Goal: Task Accomplishment & Management: Complete application form

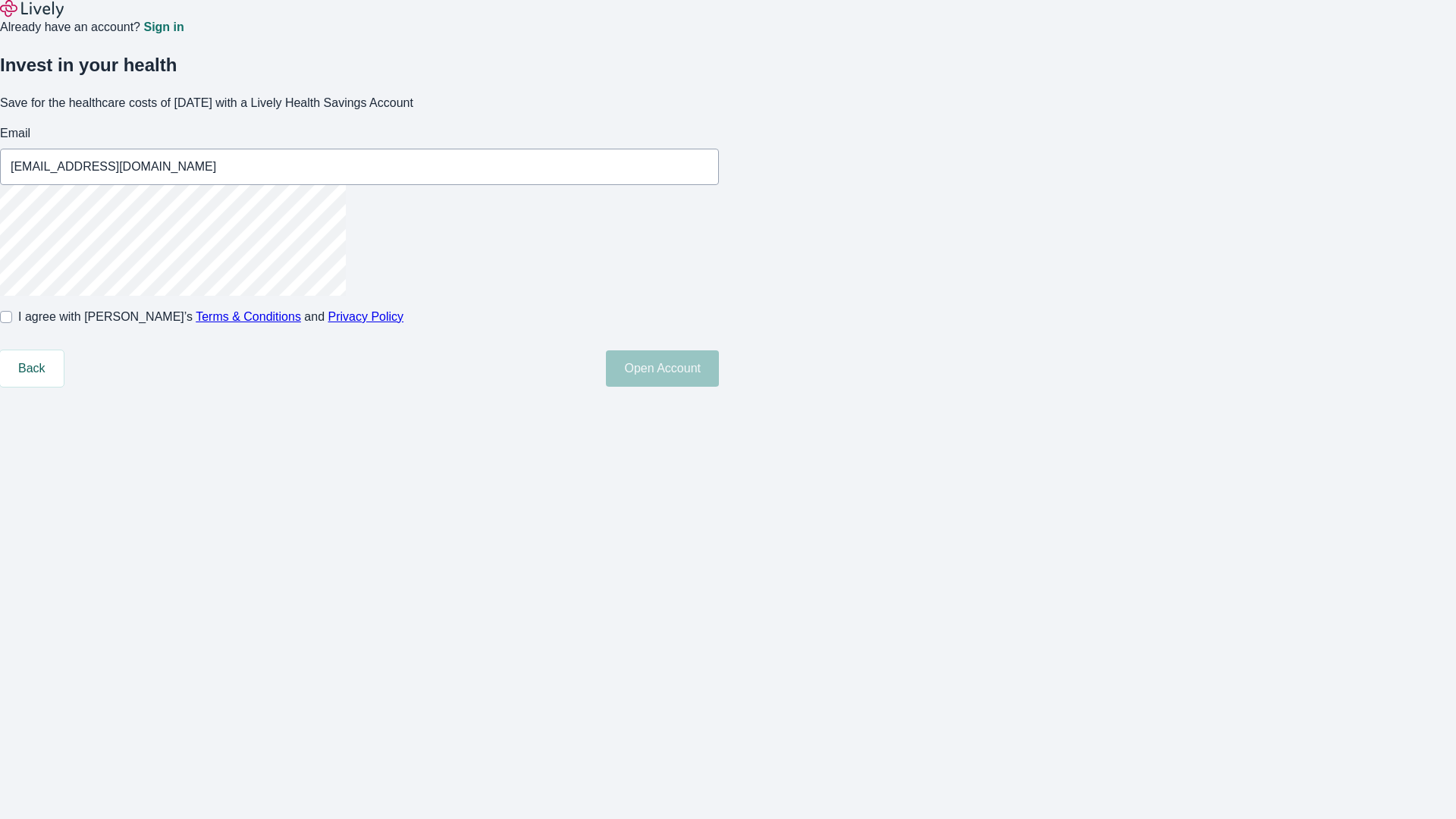
click at [12, 323] on input "I agree with Lively’s Terms & Conditions and Privacy Policy" at bounding box center [6, 317] width 12 height 12
checkbox input "true"
click at [719, 387] on button "Open Account" at bounding box center [662, 368] width 113 height 37
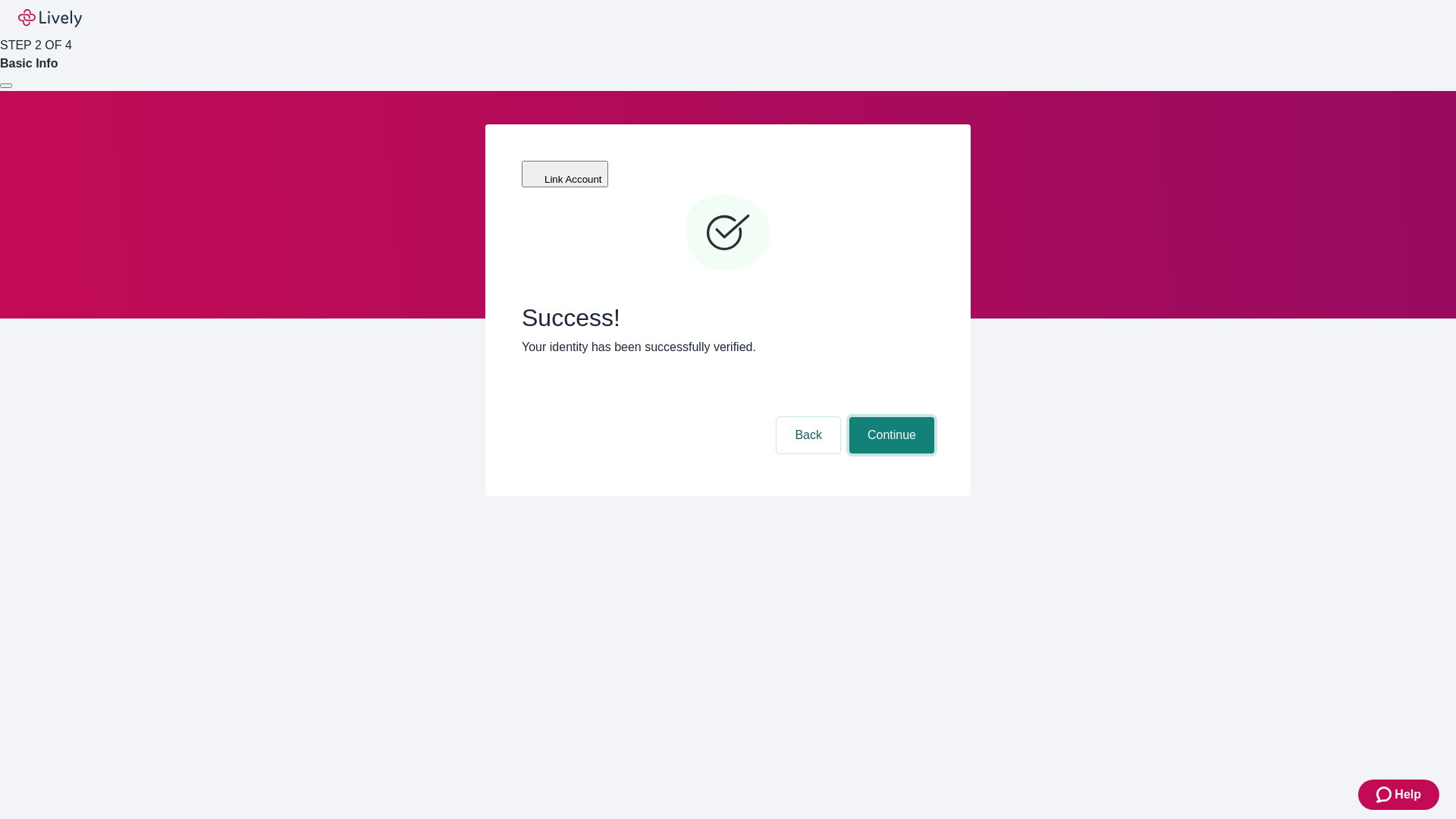
click at [890, 417] on button "Continue" at bounding box center [892, 435] width 85 height 37
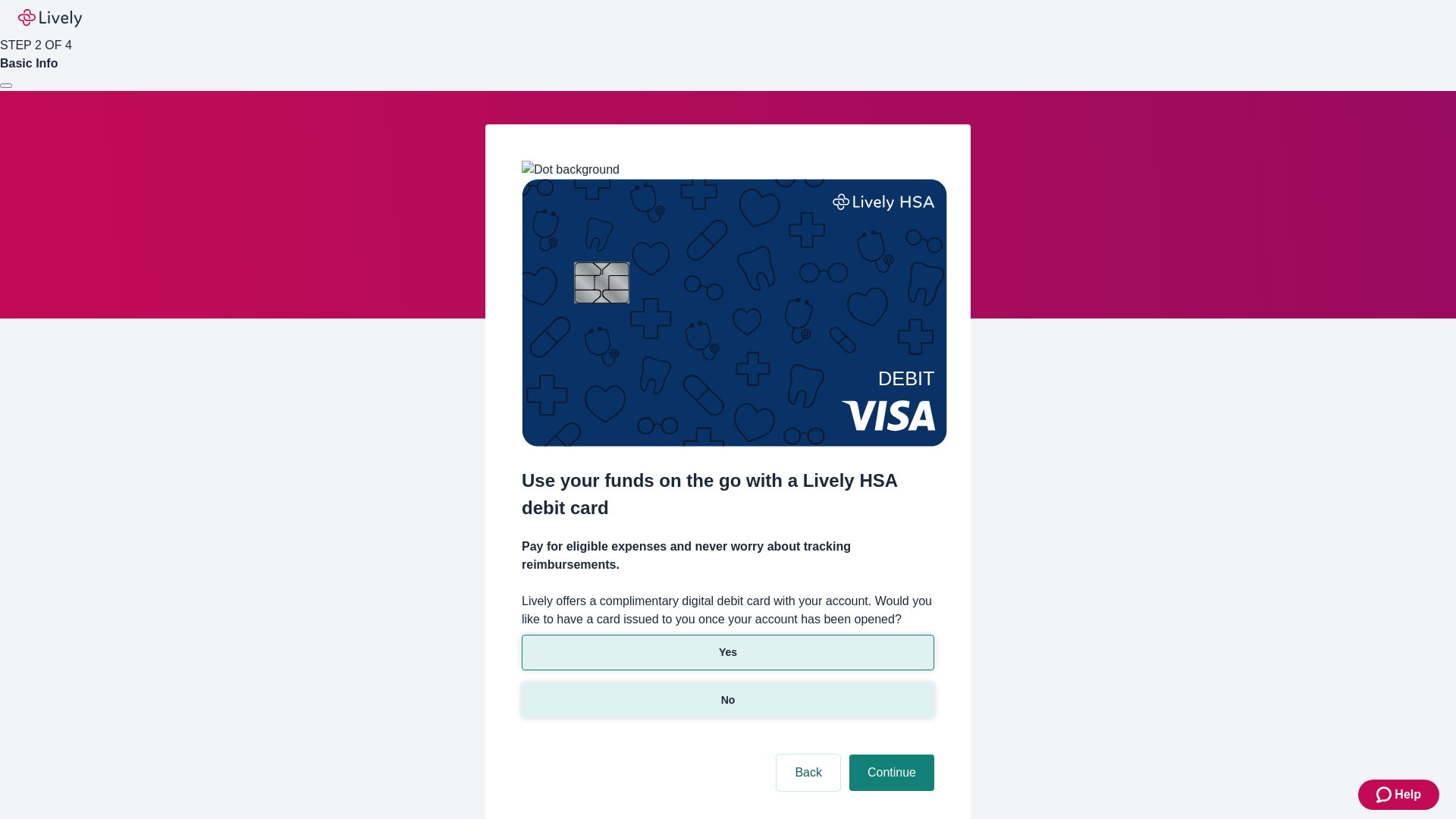
click at [728, 692] on p "No" at bounding box center [728, 700] width 14 height 16
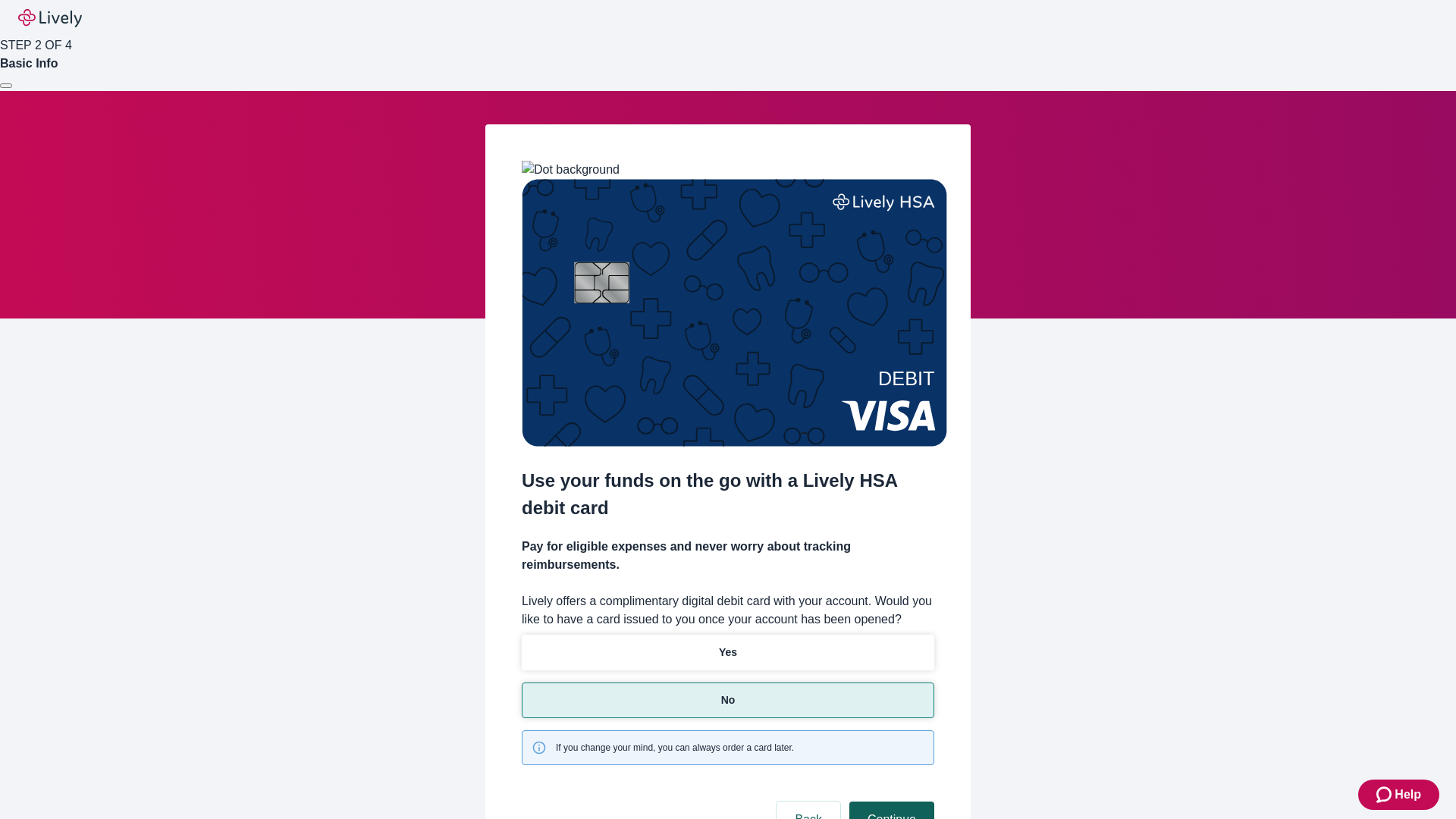
click at [890, 801] on button "Continue" at bounding box center [892, 820] width 85 height 37
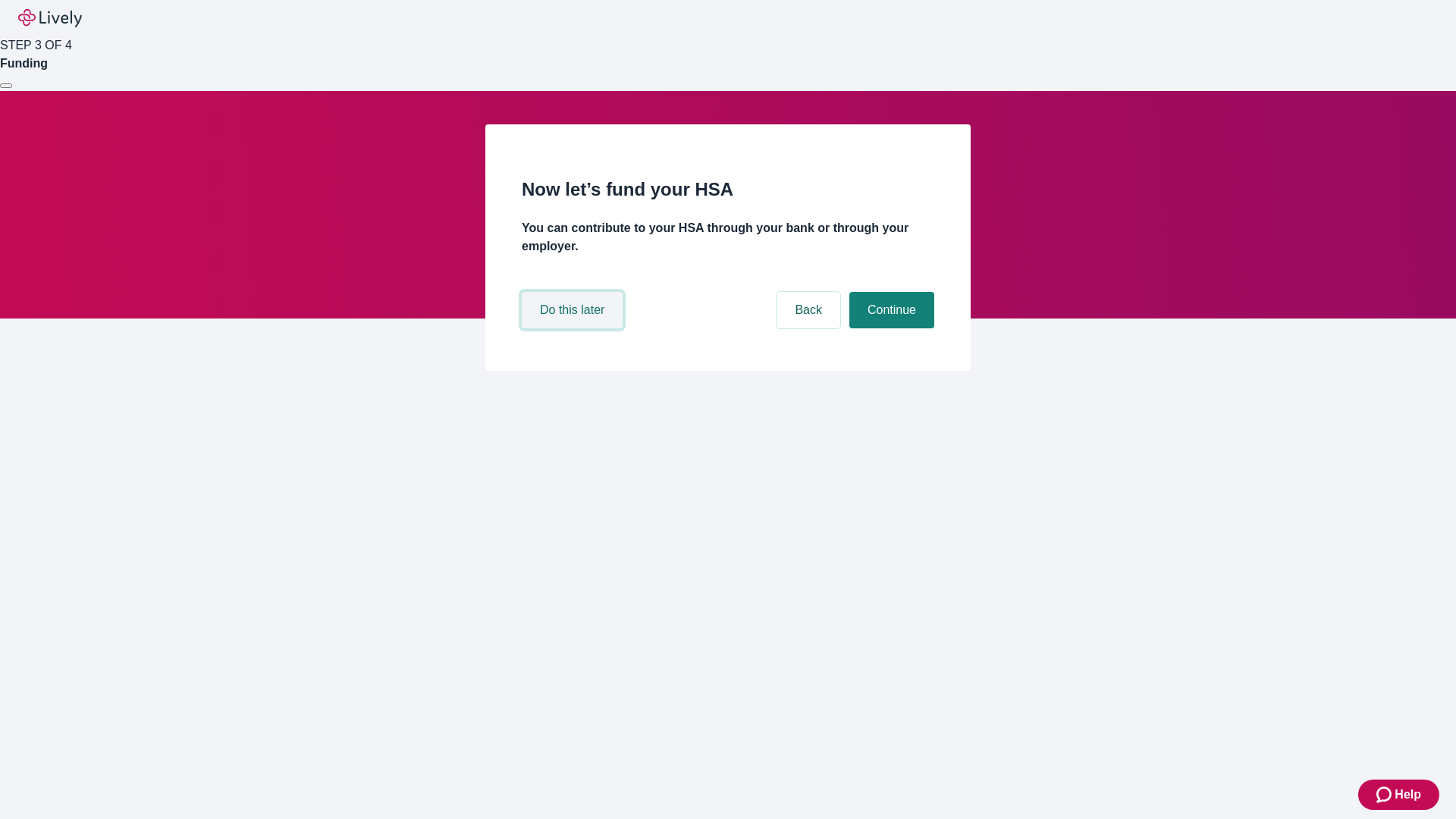
click at [574, 329] on button "Do this later" at bounding box center [572, 310] width 101 height 37
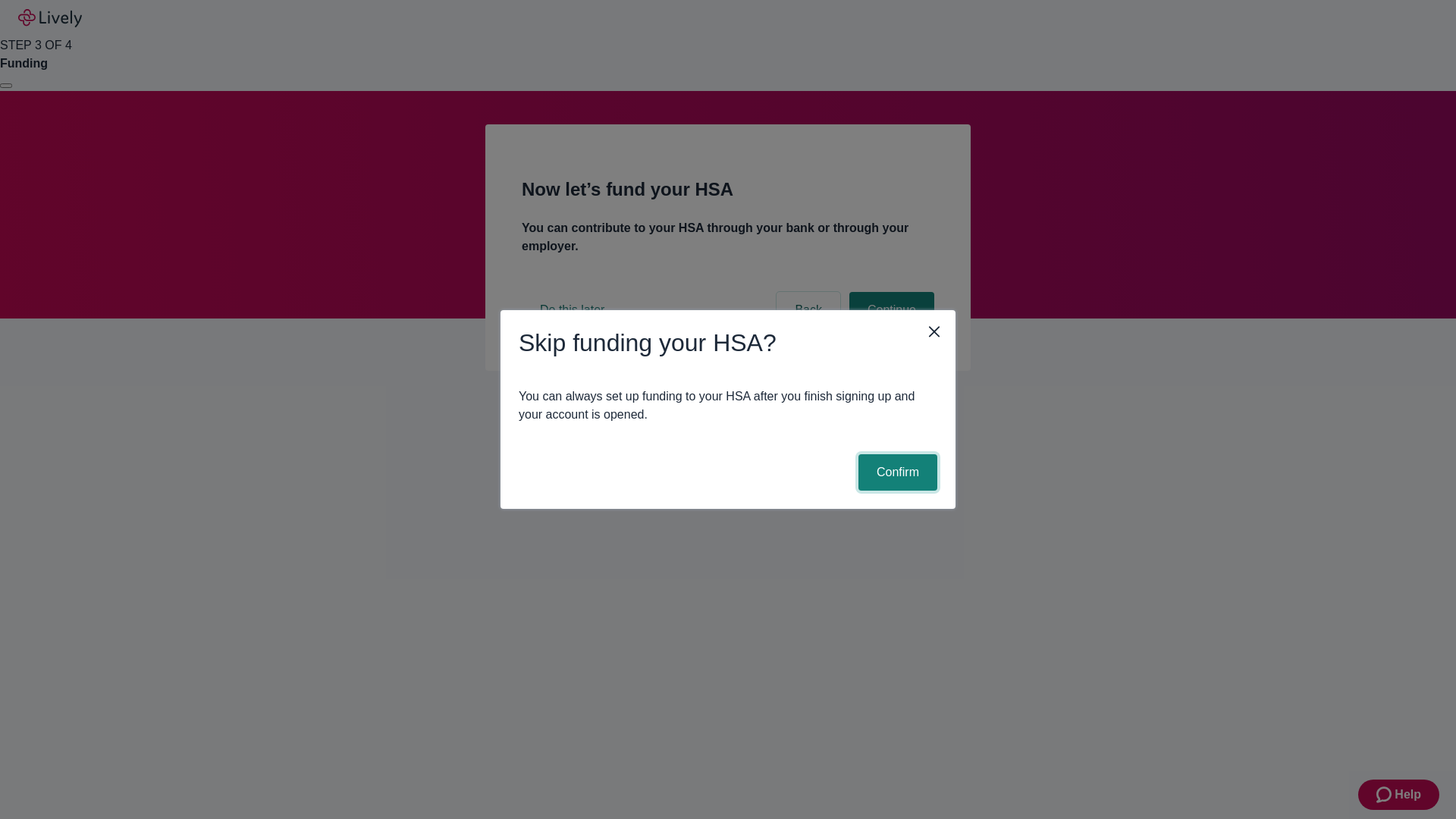
click at [896, 472] on button "Confirm" at bounding box center [898, 472] width 79 height 37
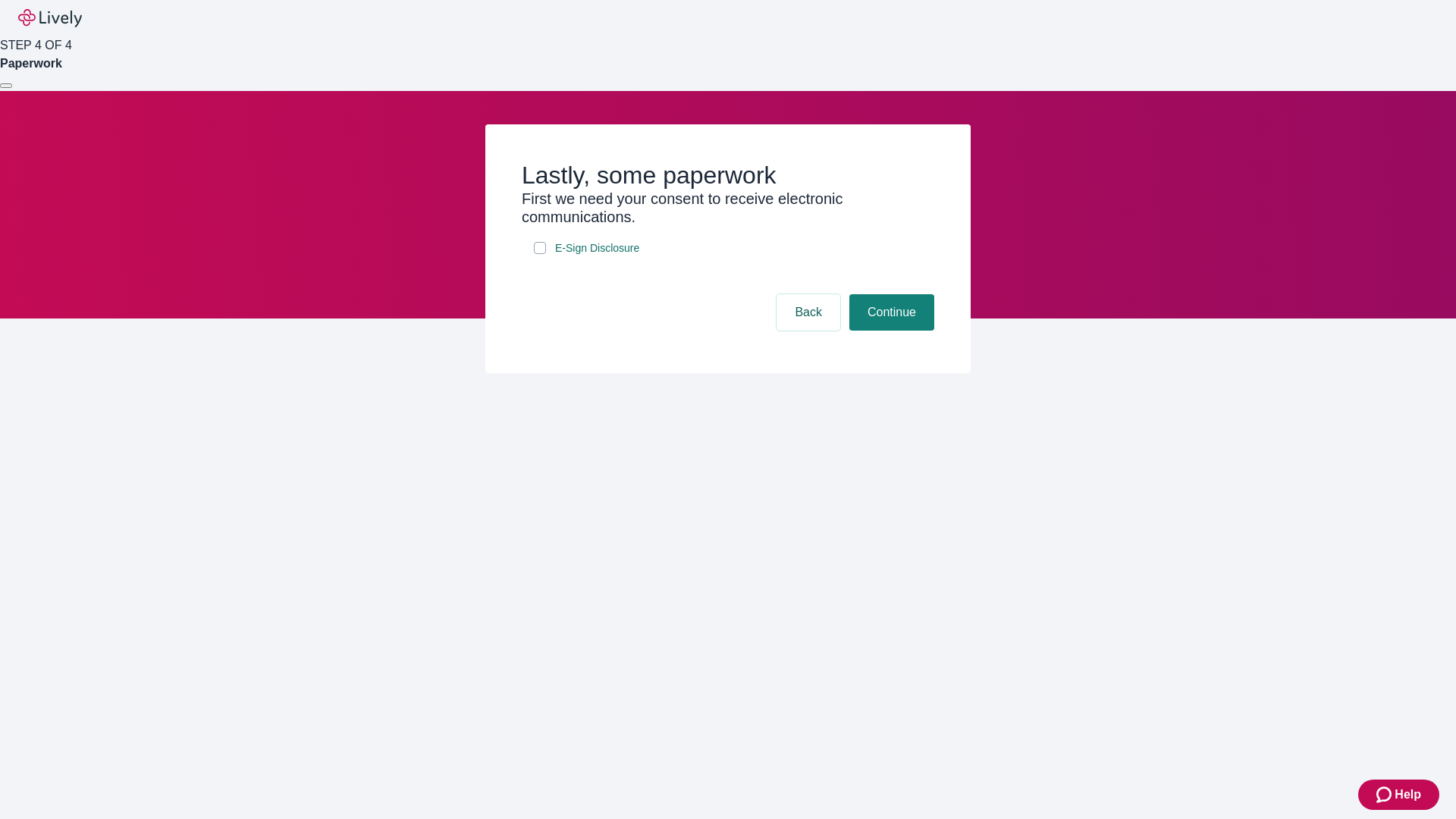
click at [540, 254] on input "E-Sign Disclosure" at bounding box center [539, 247] width 12 height 12
checkbox input "true"
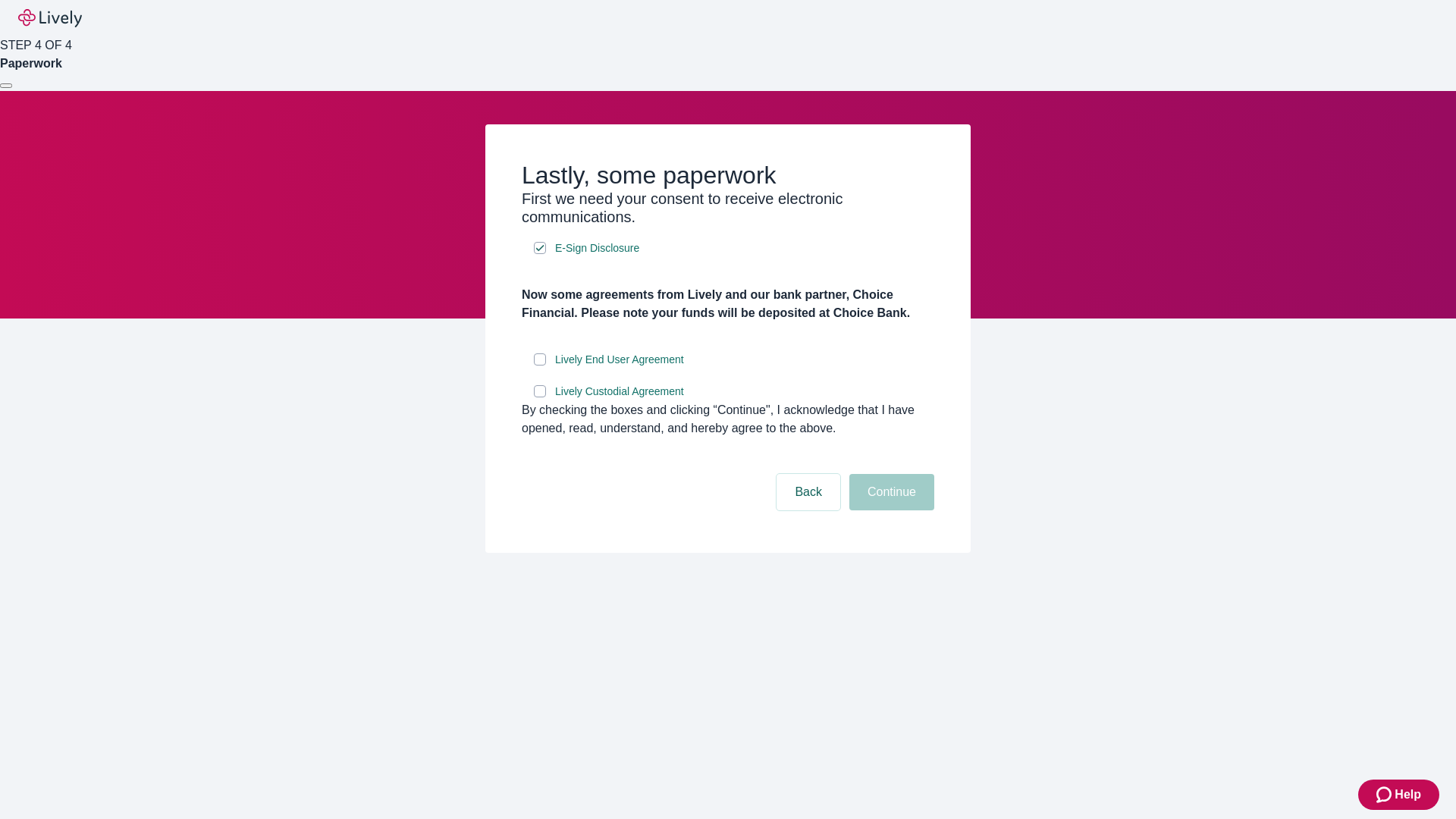
click at [540, 365] on input "Lively End User Agreement" at bounding box center [539, 359] width 12 height 12
checkbox input "true"
click at [540, 397] on input "Lively Custodial Agreement" at bounding box center [539, 391] width 12 height 12
checkbox input "true"
click at [890, 510] on button "Continue" at bounding box center [892, 492] width 85 height 37
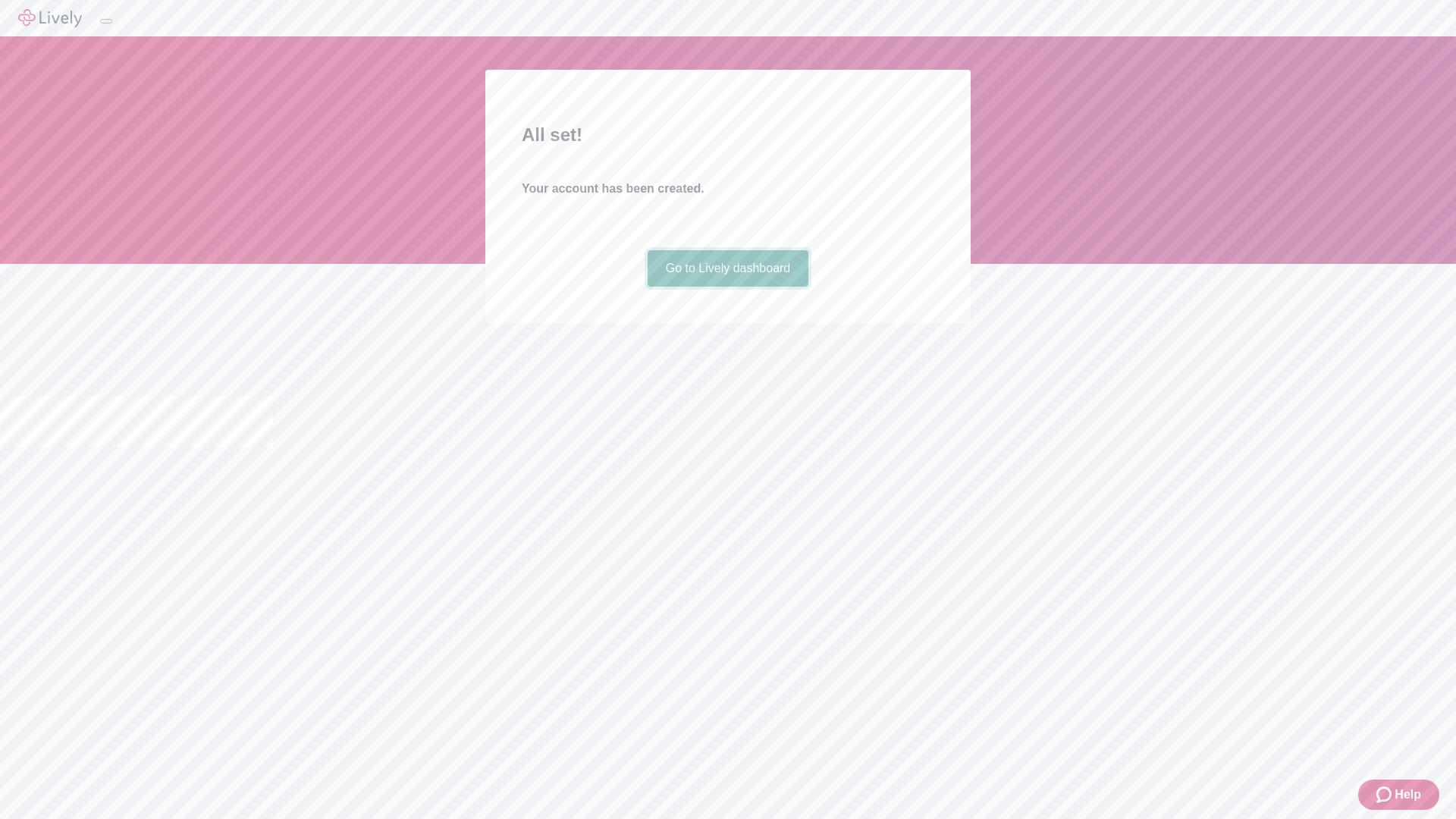
click at [728, 286] on link "Go to Lively dashboard" at bounding box center [728, 269] width 161 height 37
